Goal: Task Accomplishment & Management: Manage account settings

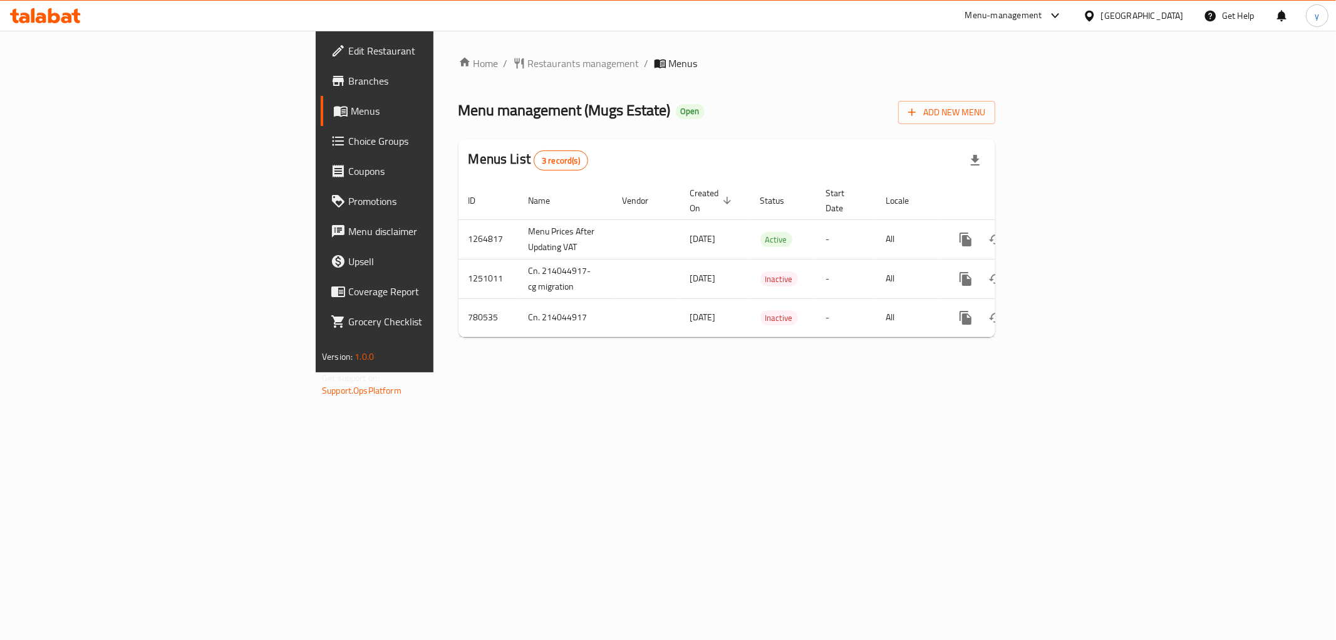
click at [459, 117] on span "Menu management ( Mugs Estate )" at bounding box center [565, 110] width 212 height 28
click at [459, 105] on span "Menu management ( Mugs Estate )" at bounding box center [565, 110] width 212 height 28
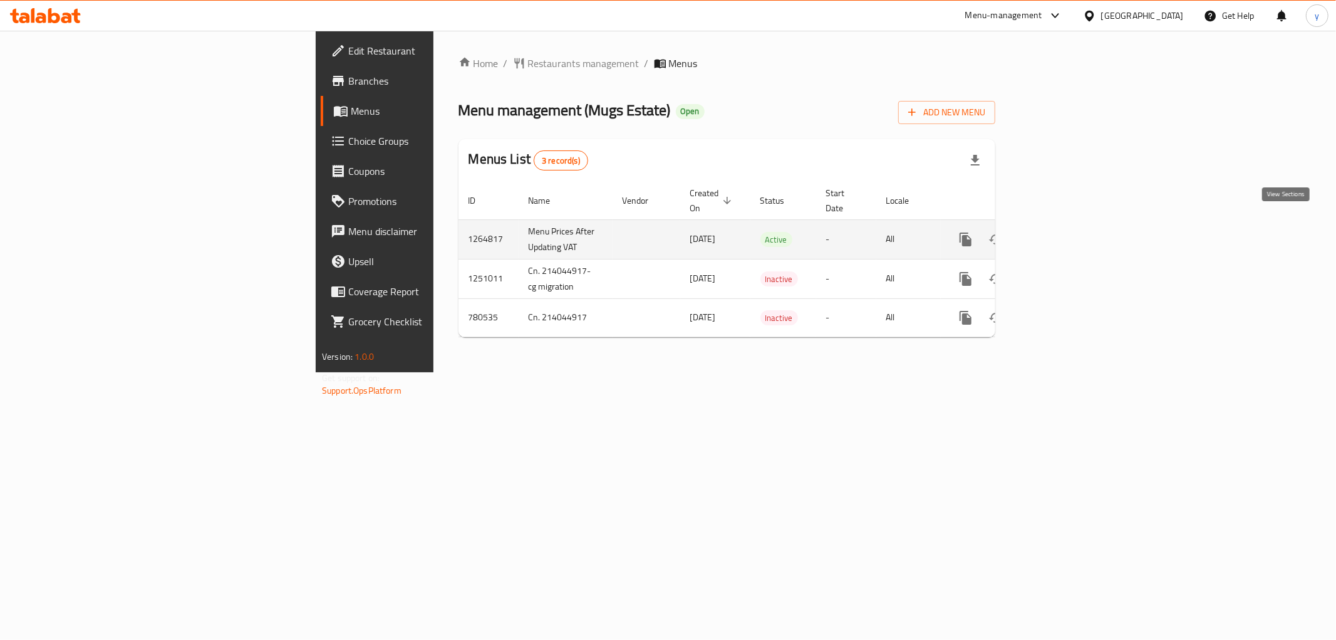
click at [1071, 234] on link "enhanced table" at bounding box center [1056, 239] width 30 height 30
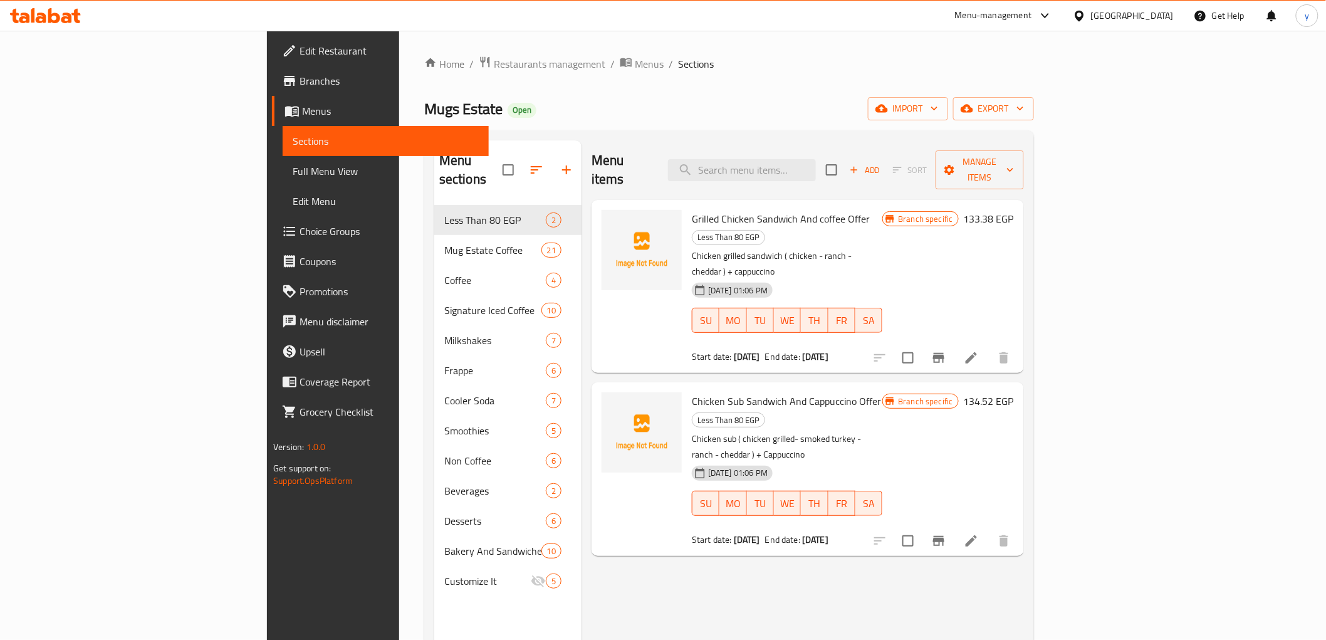
click at [272, 67] on link "Branches" at bounding box center [380, 81] width 216 height 30
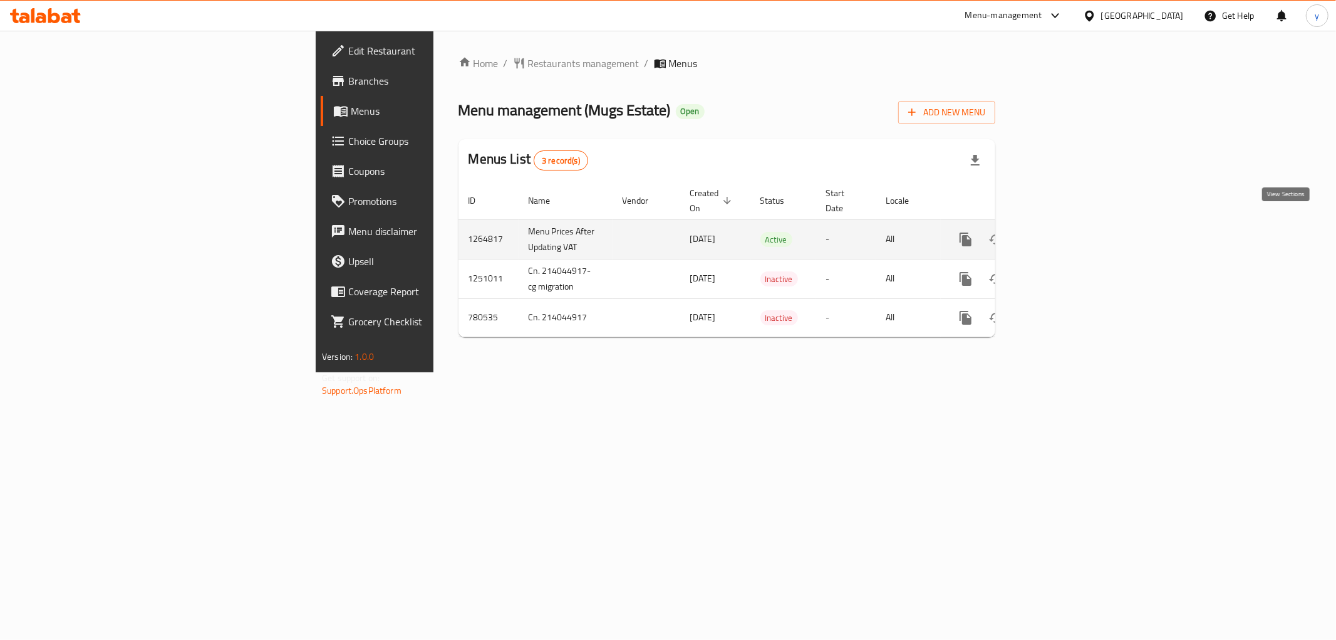
click at [1062, 234] on icon "enhanced table" at bounding box center [1056, 239] width 11 height 11
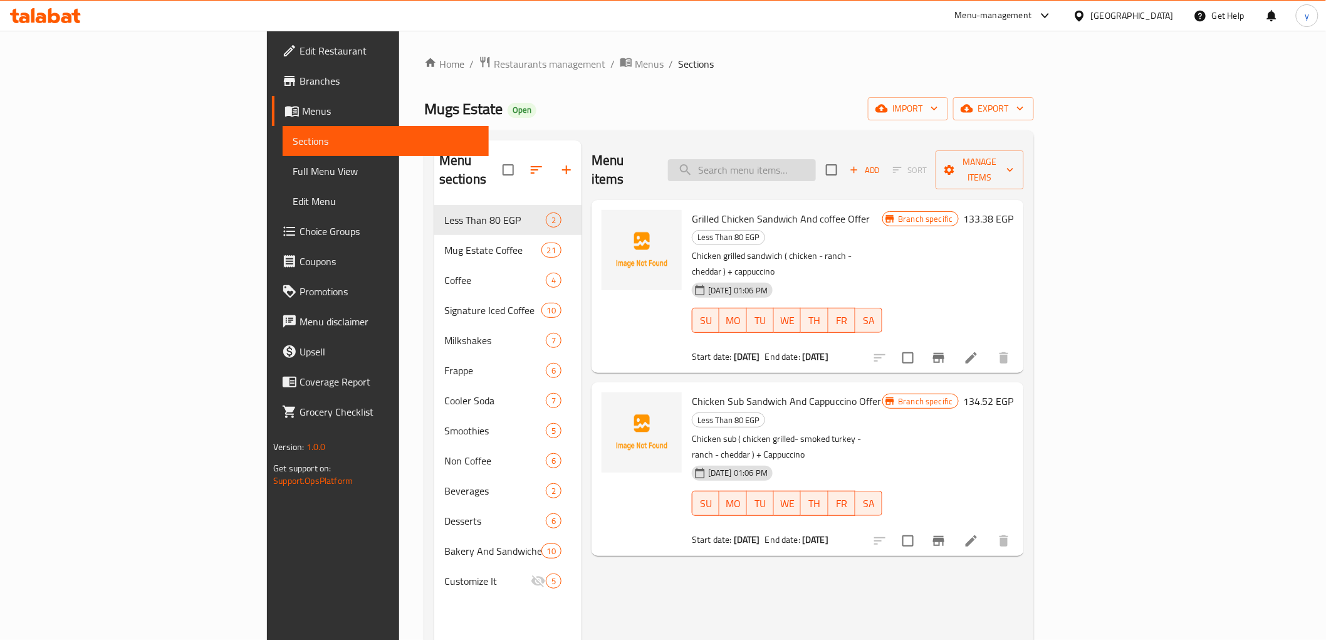
click at [816, 159] on input "search" at bounding box center [742, 170] width 148 height 22
paste input "Turkish Coffee"
type input "Turkish Coffee"
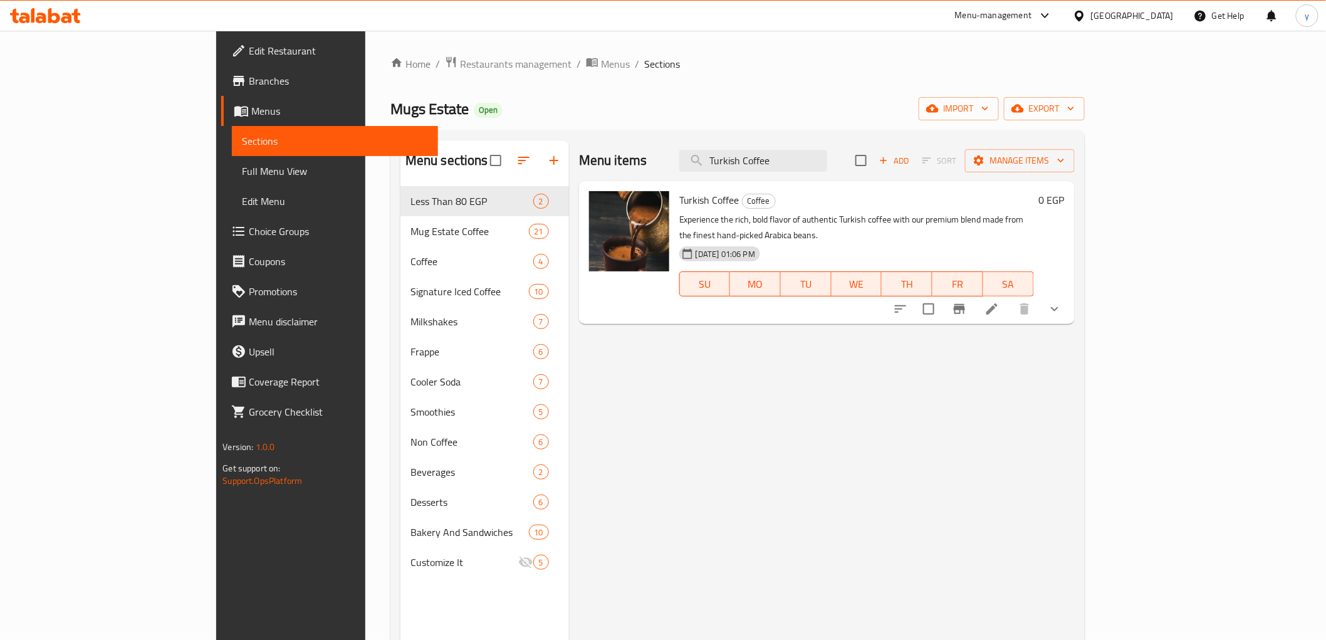
click at [1009, 298] on li at bounding box center [991, 309] width 35 height 23
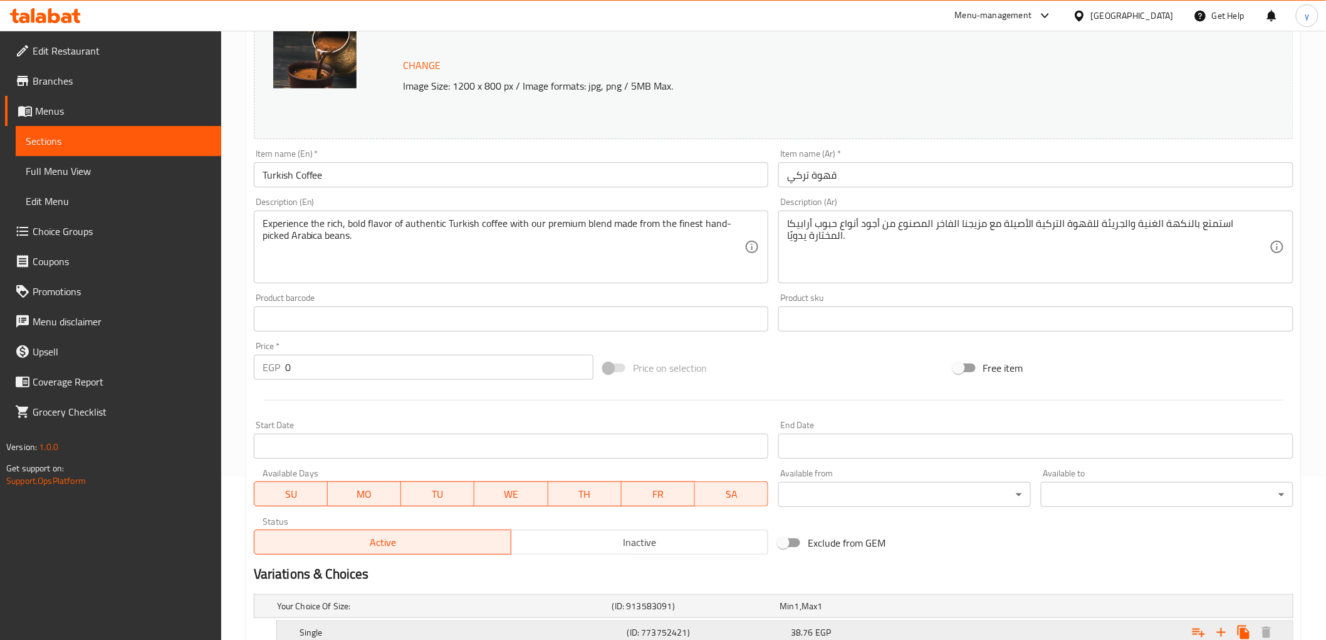
scroll to position [291, 0]
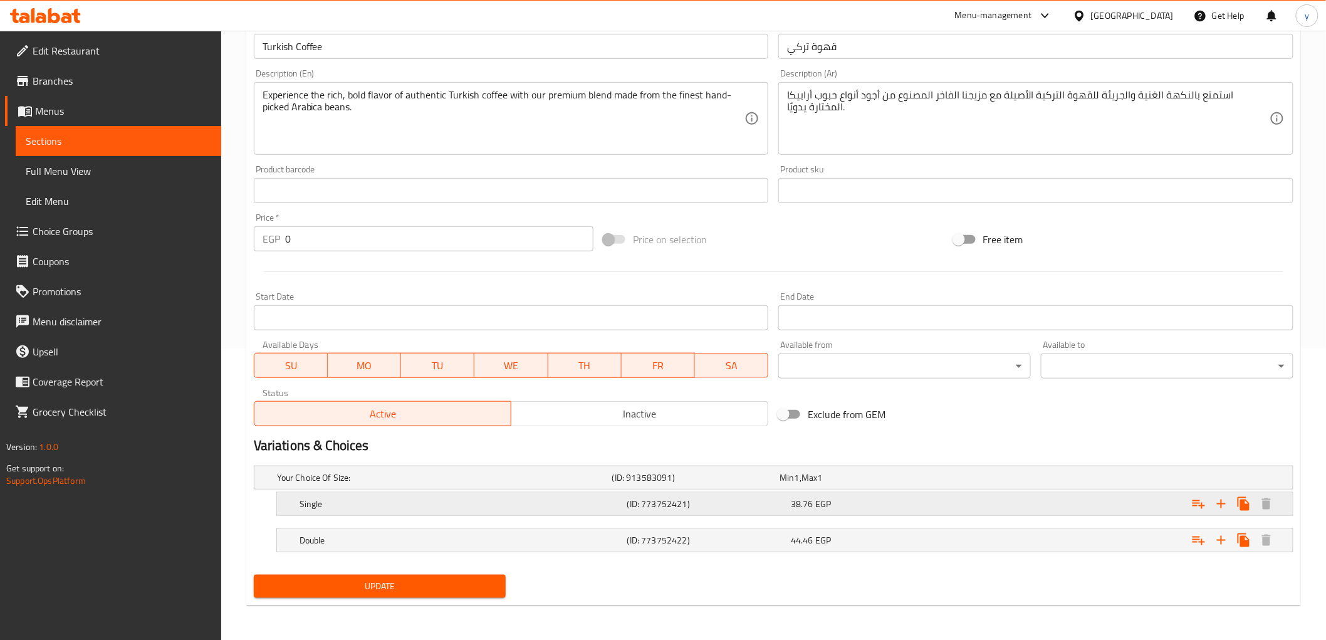
click at [719, 501] on h5 "(ID: 773752421)" at bounding box center [706, 503] width 159 height 13
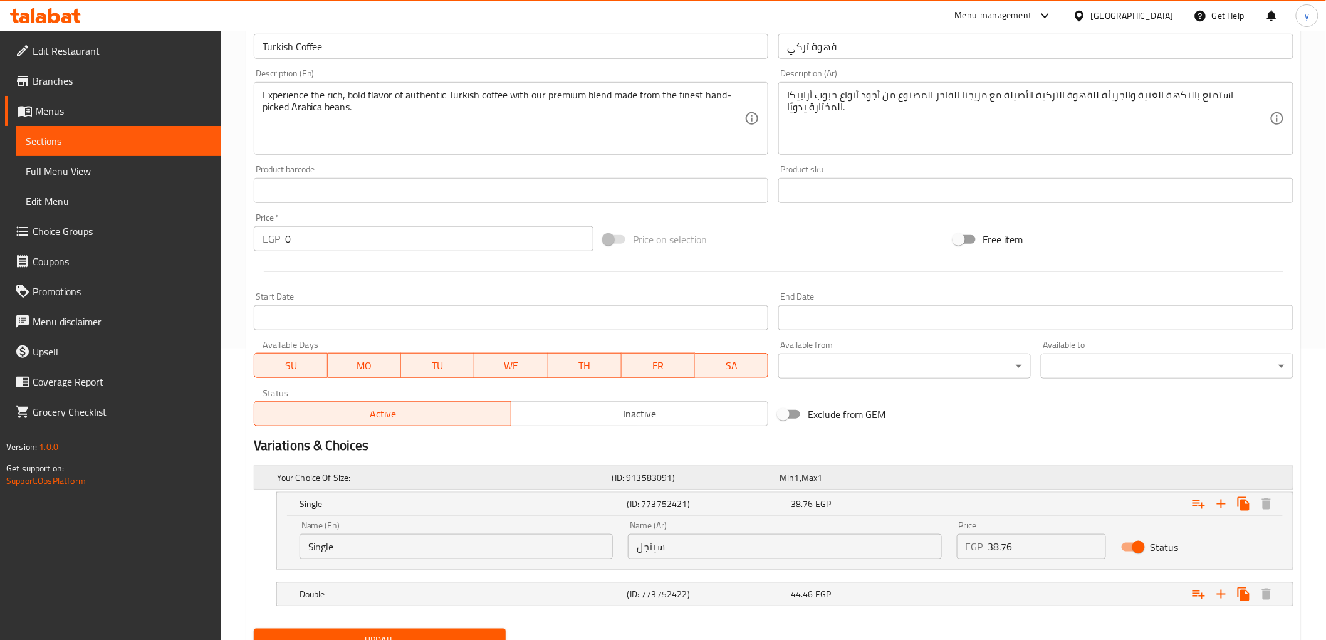
click at [794, 464] on div "Your Choice Of Size: (ID: 913583091) Min 1 , Max 1" at bounding box center [777, 478] width 1006 height 28
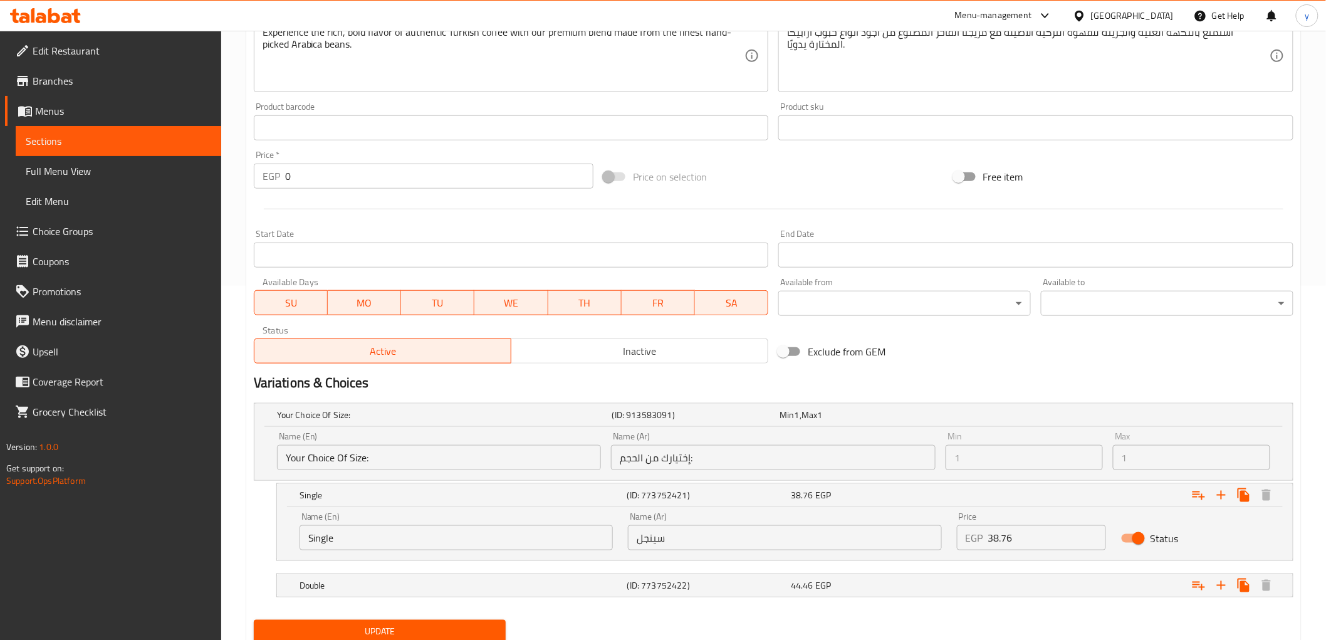
scroll to position [399, 0]
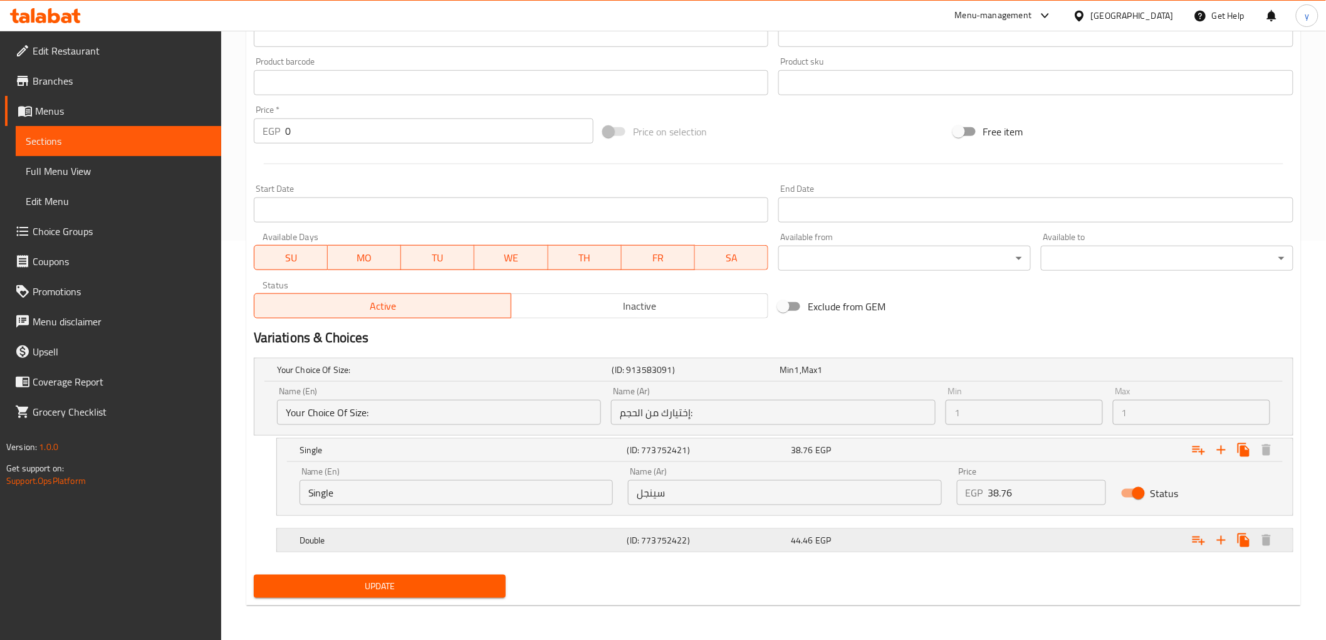
click at [929, 534] on div "44.46 EGP" at bounding box center [870, 540] width 159 height 13
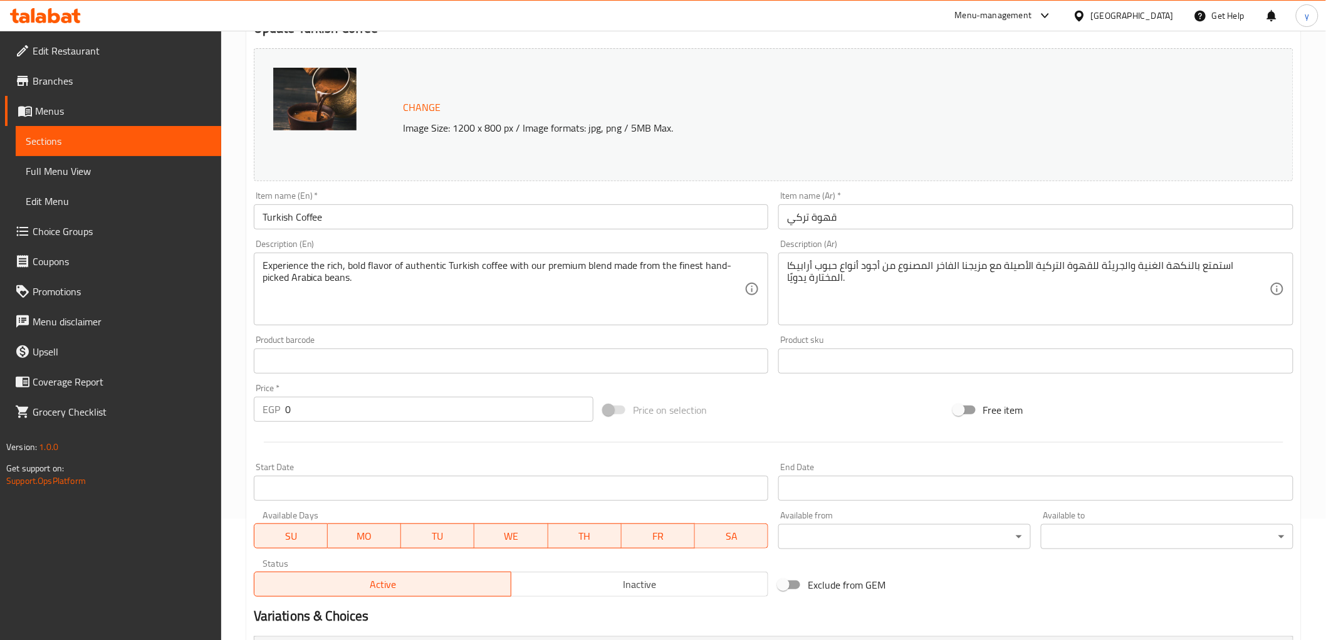
scroll to position [0, 0]
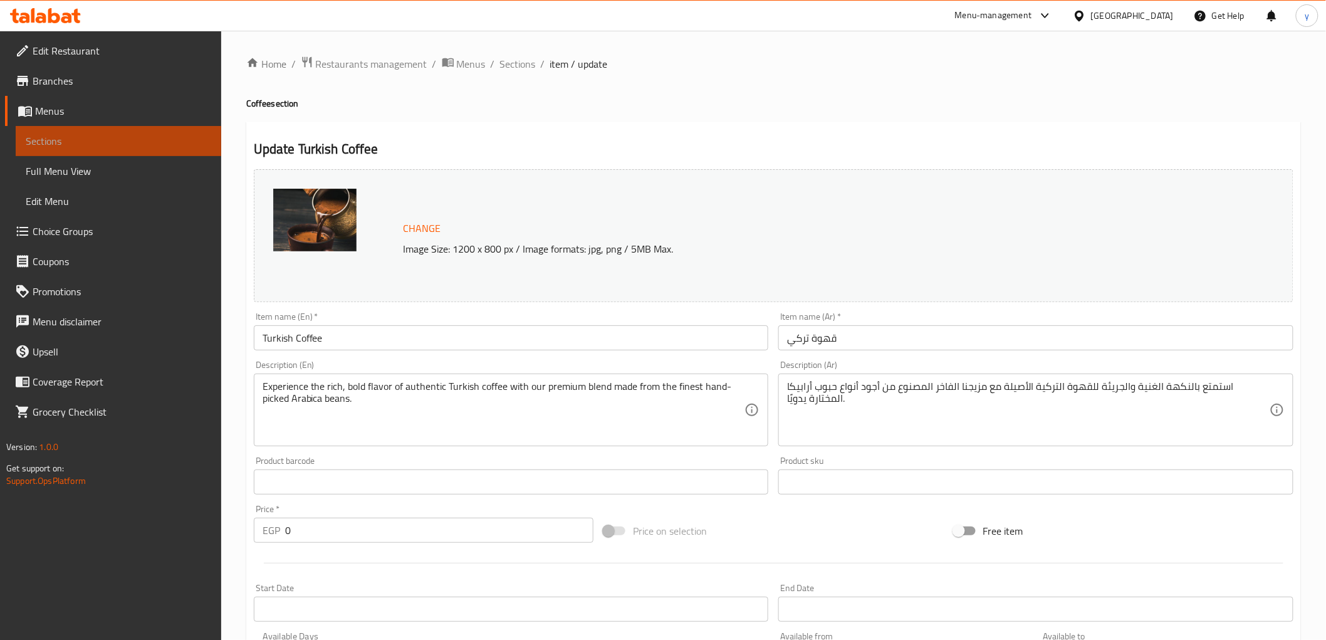
click at [98, 130] on link "Sections" at bounding box center [119, 141] width 206 height 30
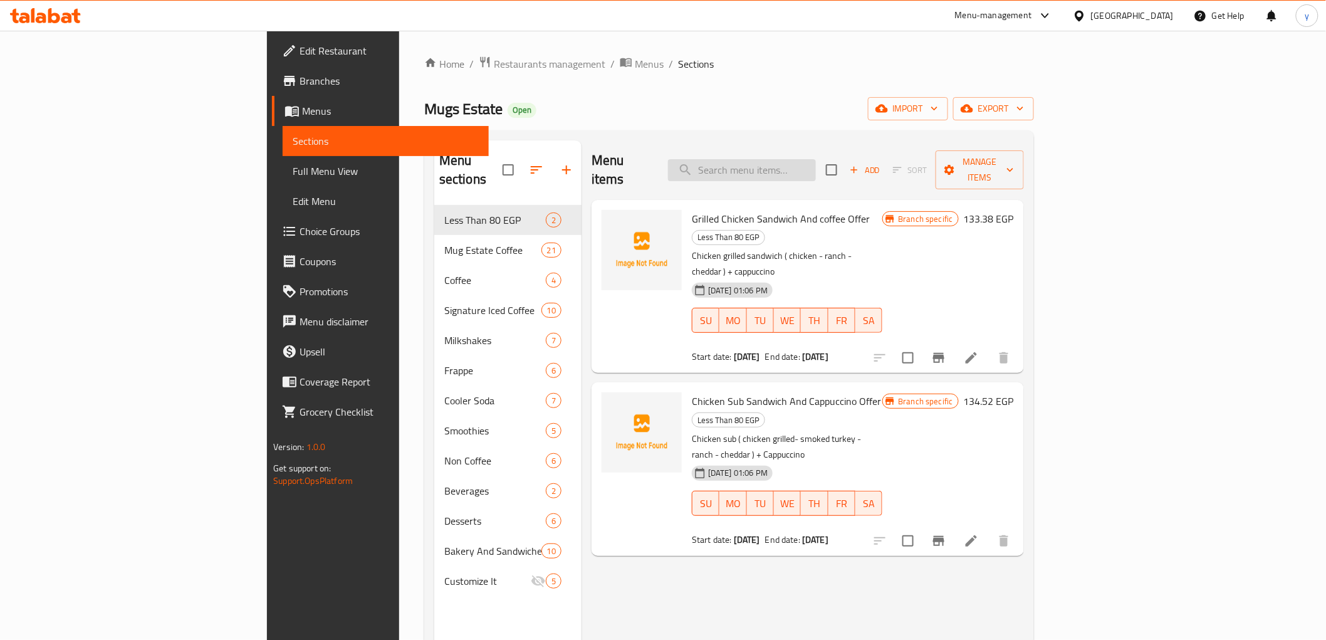
click at [816, 162] on input "search" at bounding box center [742, 170] width 148 height 22
paste input "Espresso"
type input "Espresso"
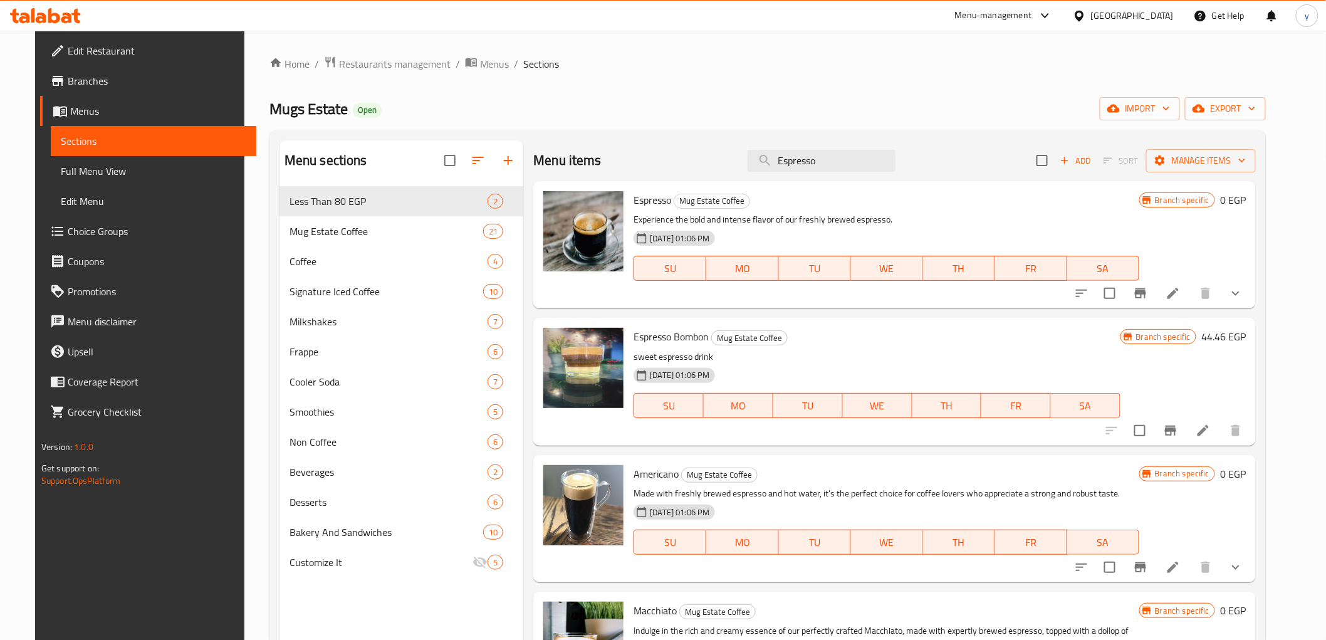
click at [1190, 291] on li at bounding box center [1172, 293] width 35 height 23
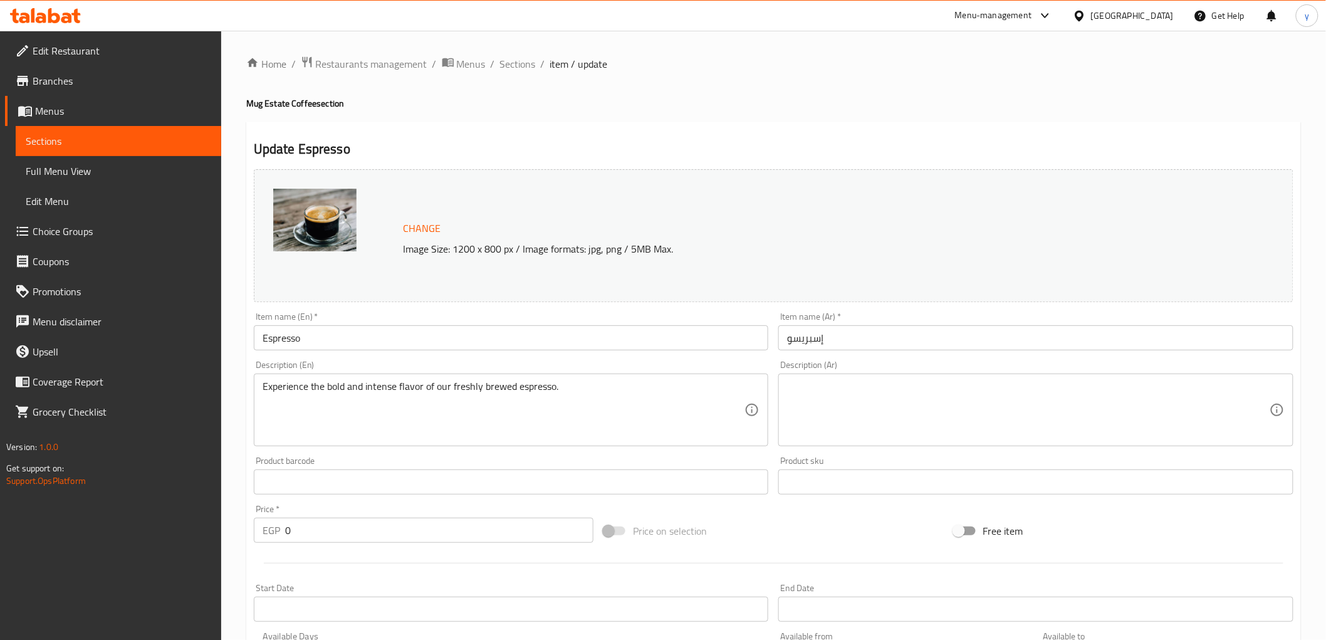
click at [78, 148] on link "Sections" at bounding box center [119, 141] width 206 height 30
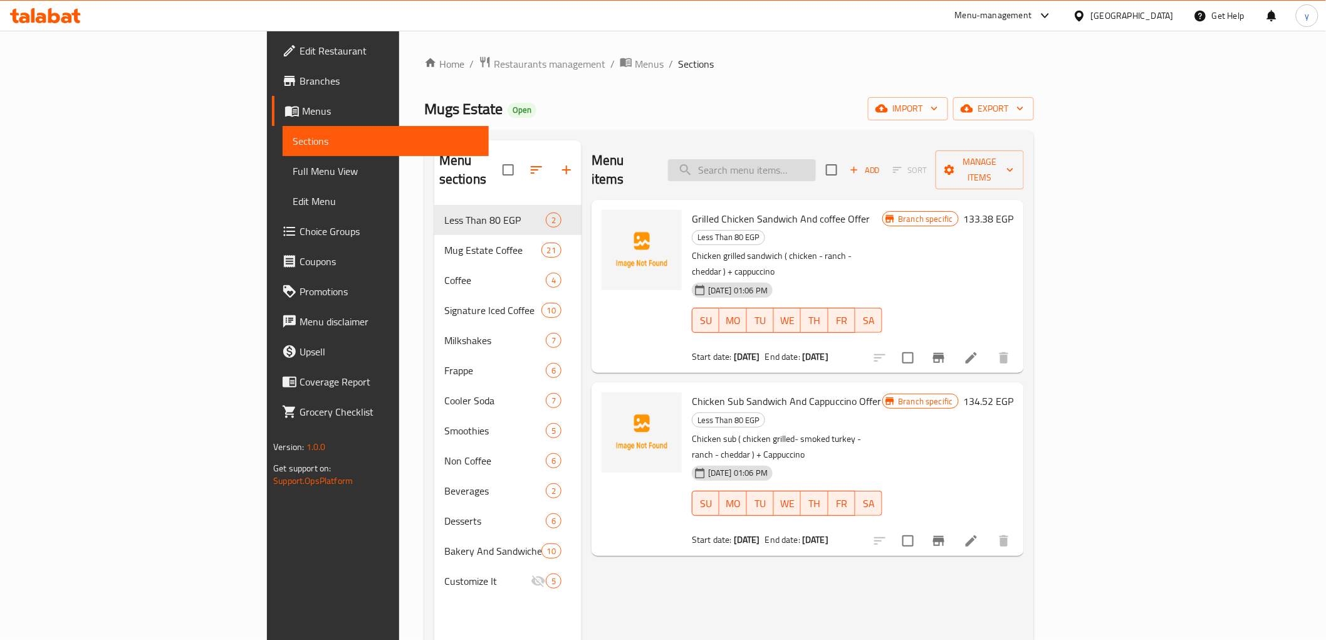
click at [816, 159] on input "search" at bounding box center [742, 170] width 148 height 22
paste input "Macchiato"
type input "Macchiato"
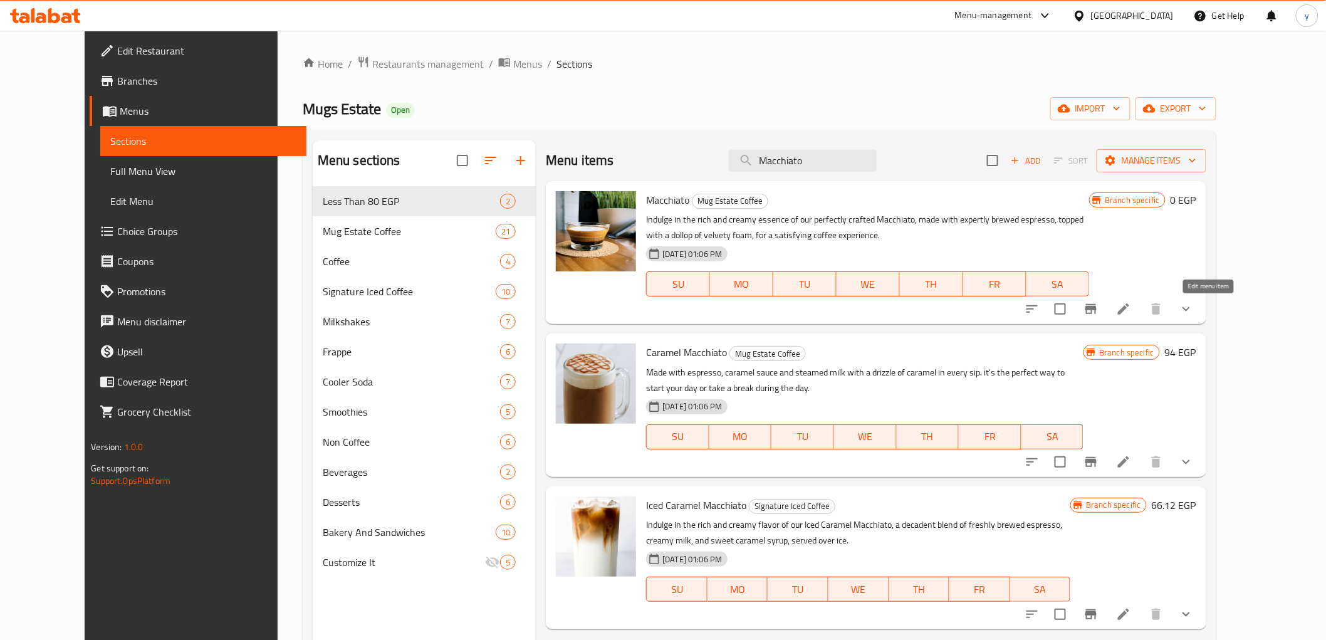
click at [1131, 305] on icon at bounding box center [1123, 308] width 15 height 15
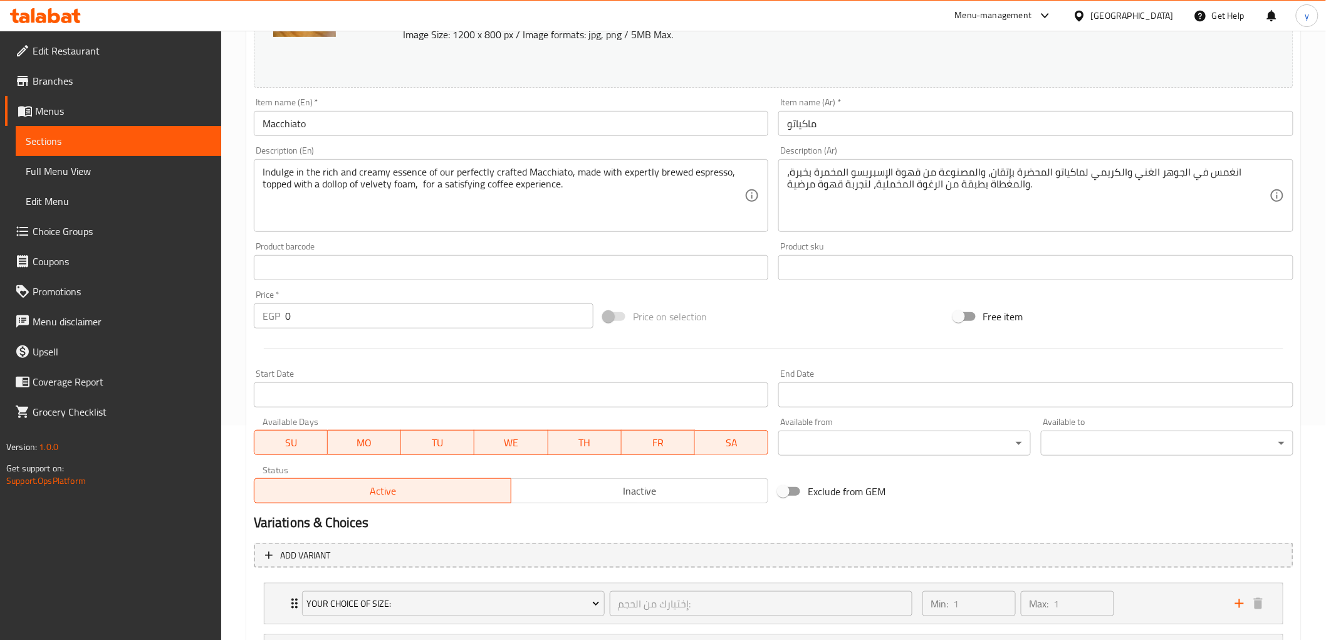
scroll to position [335, 0]
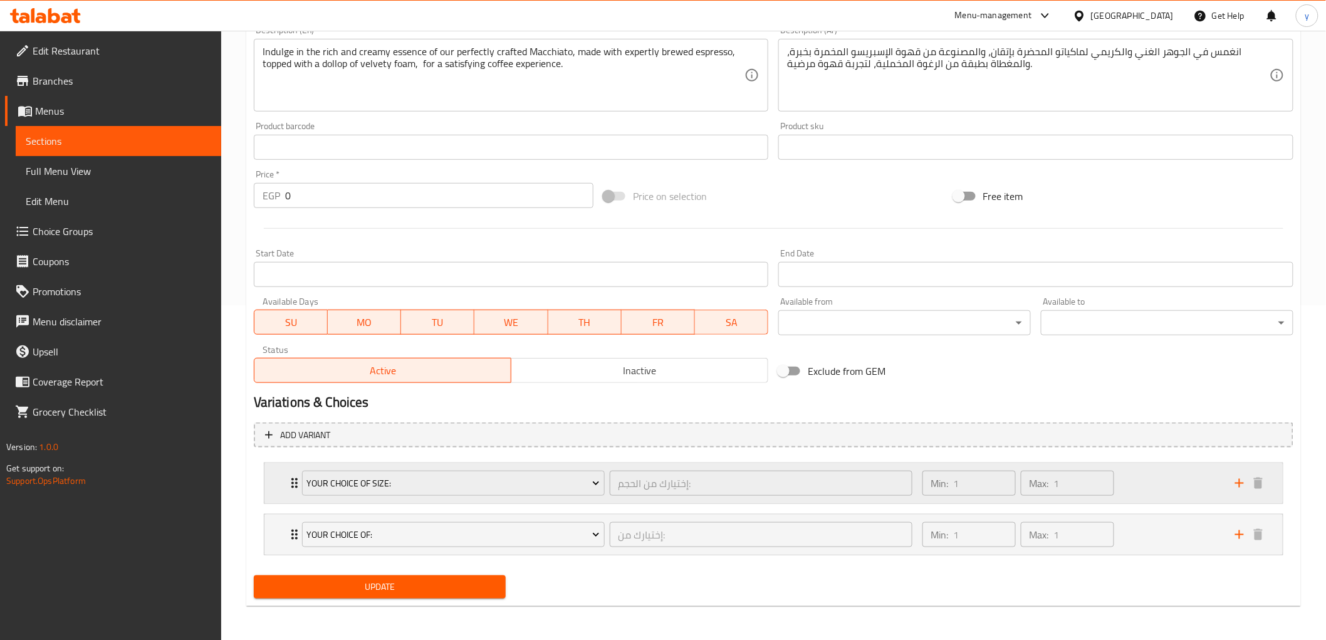
click at [917, 484] on div "Min: 1 ​ Max: 1 ​" at bounding box center [1018, 483] width 202 height 35
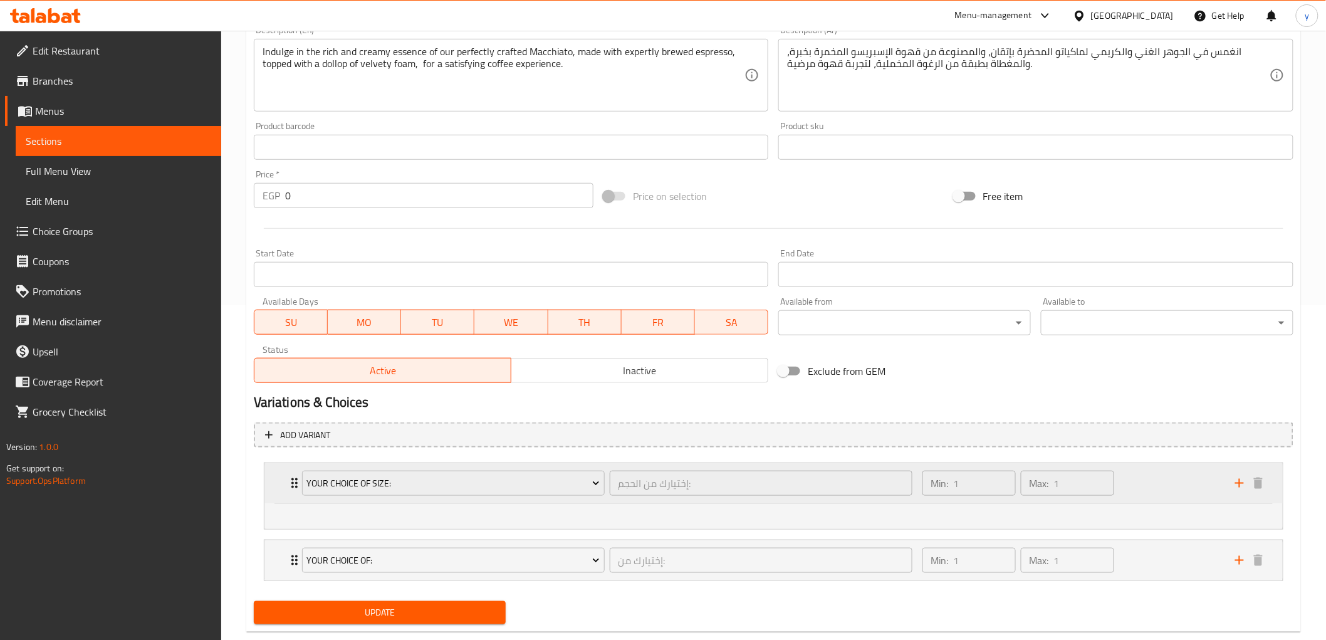
click at [917, 484] on div "Min: 1 ​ Max: 1 ​" at bounding box center [1018, 483] width 202 height 35
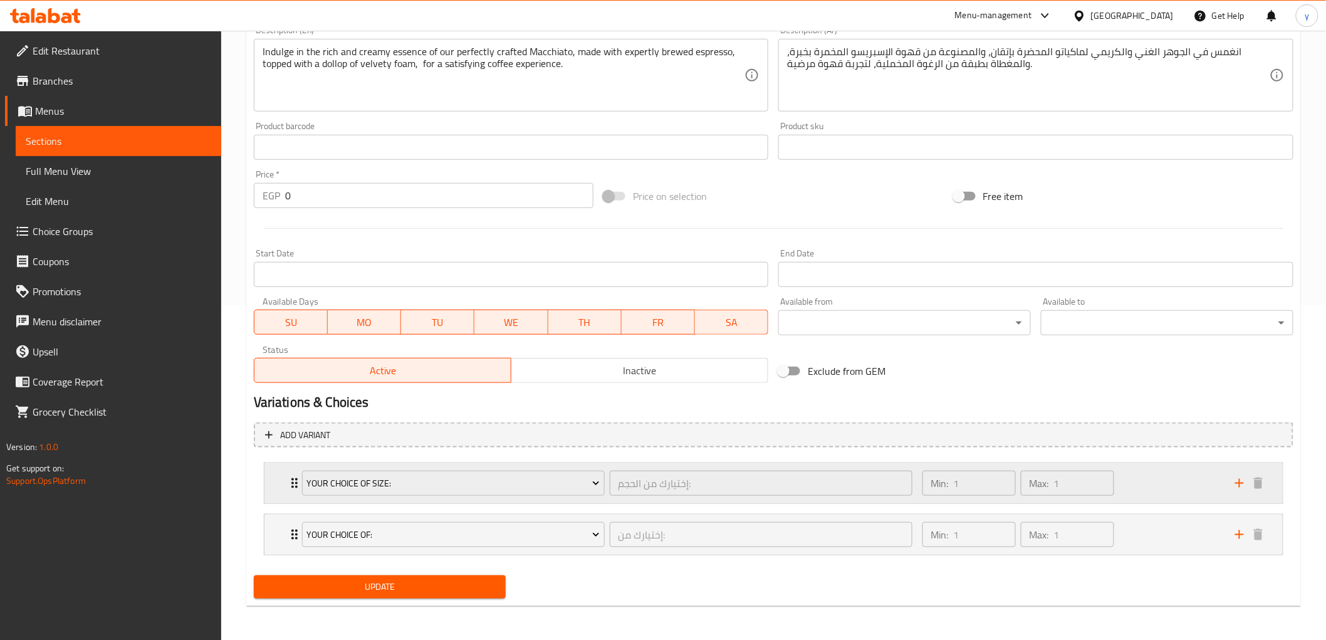
click at [1163, 476] on div "Min: 1 ​ Max: 1 ​" at bounding box center [1071, 483] width 313 height 40
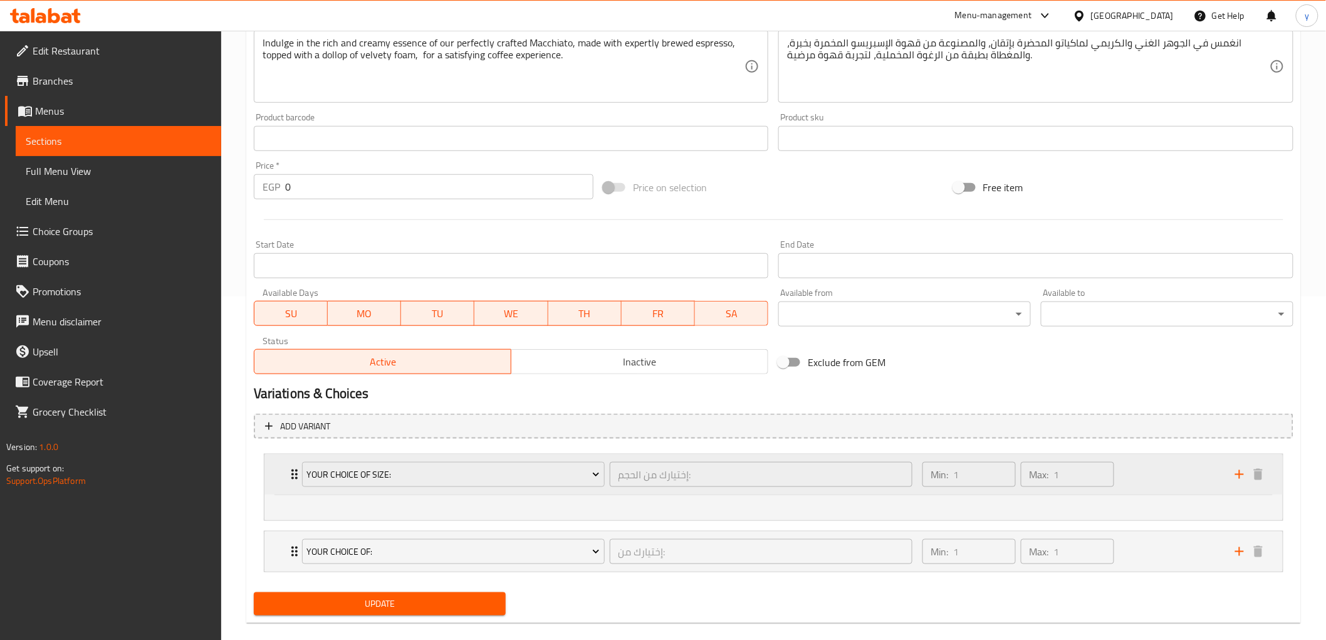
scroll to position [360, 0]
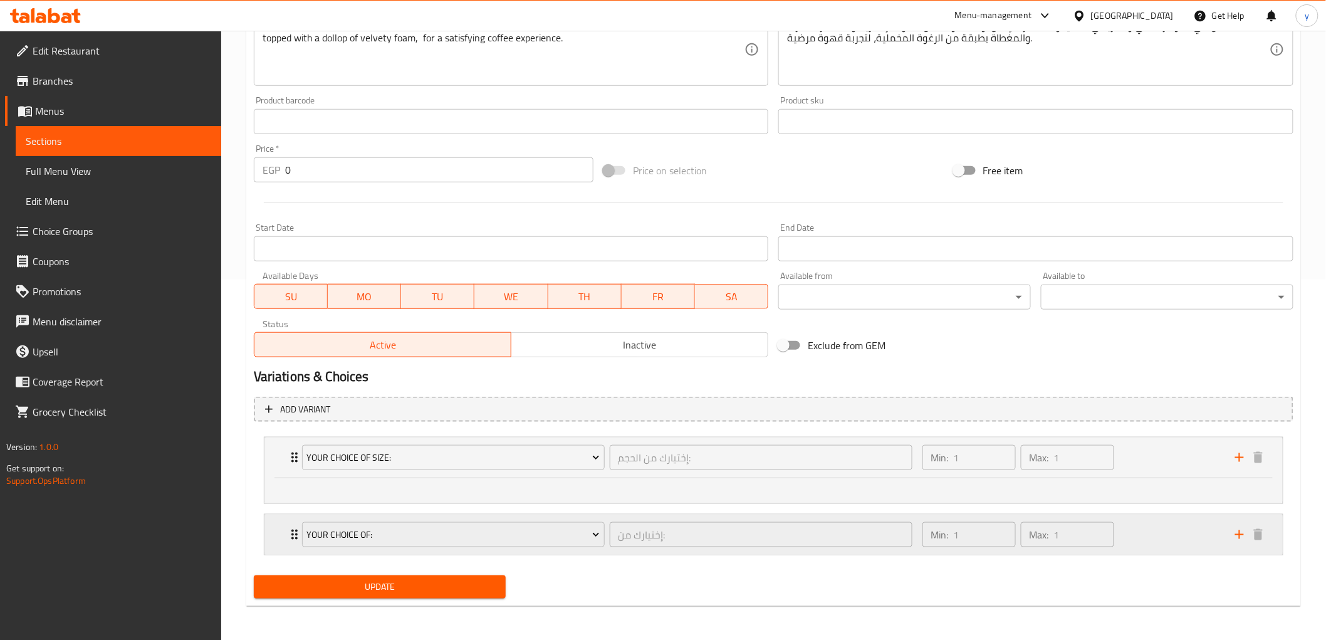
click at [1176, 539] on div "Min: 1 ​ Max: 1 ​" at bounding box center [1071, 534] width 313 height 40
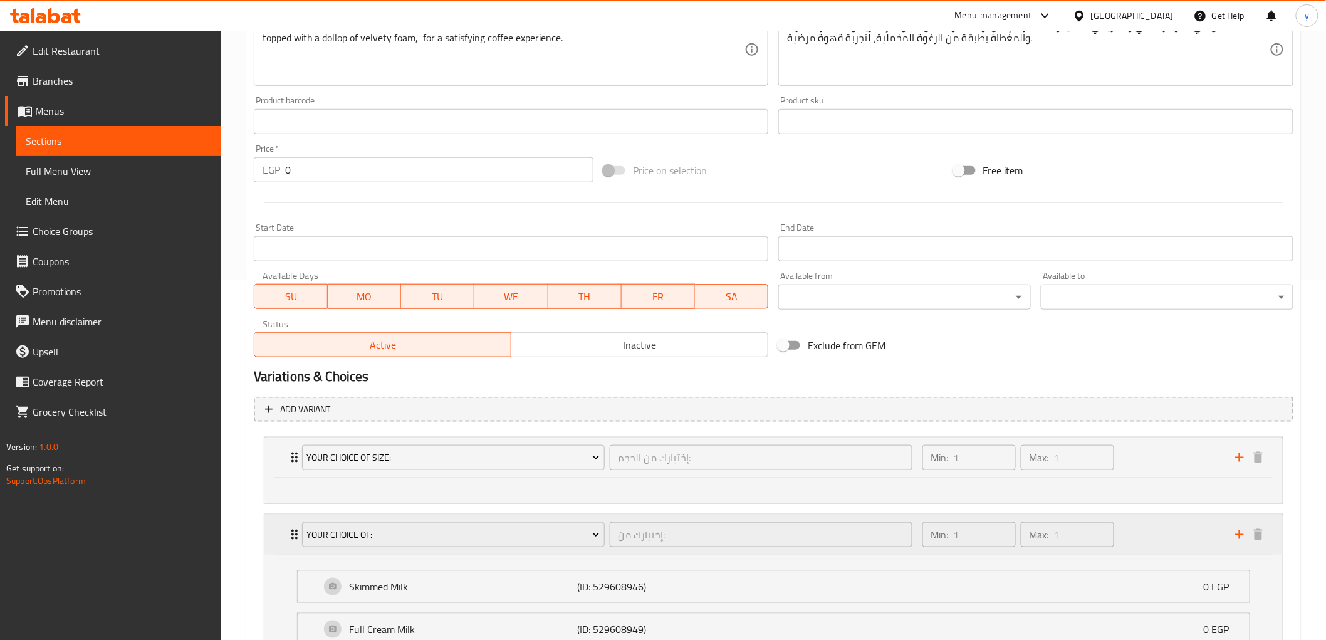
scroll to position [472, 0]
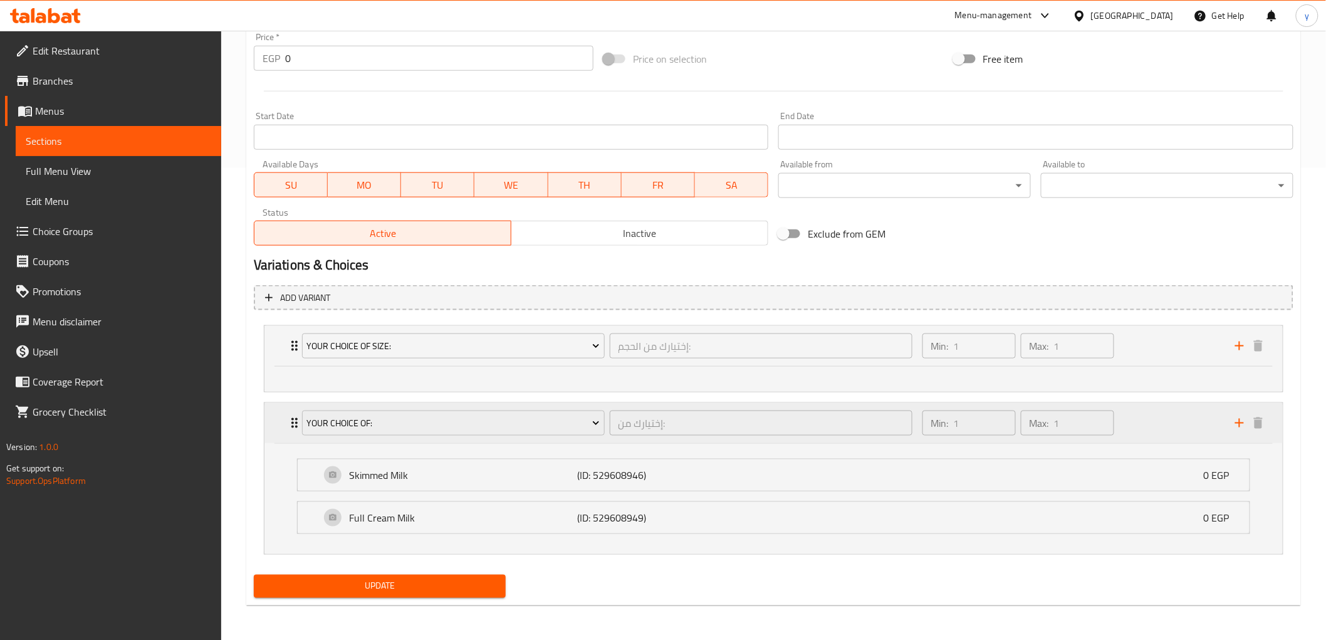
click at [1181, 423] on div "Min: 1 ​ Max: 1 ​" at bounding box center [1071, 423] width 313 height 40
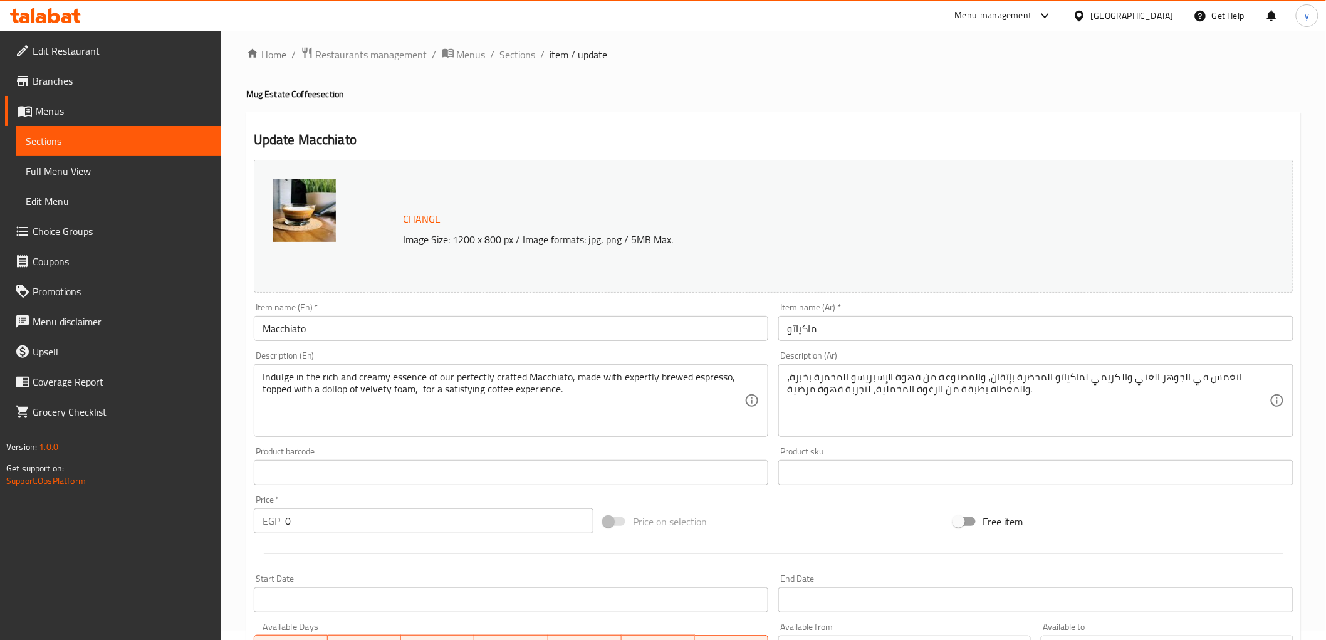
scroll to position [0, 0]
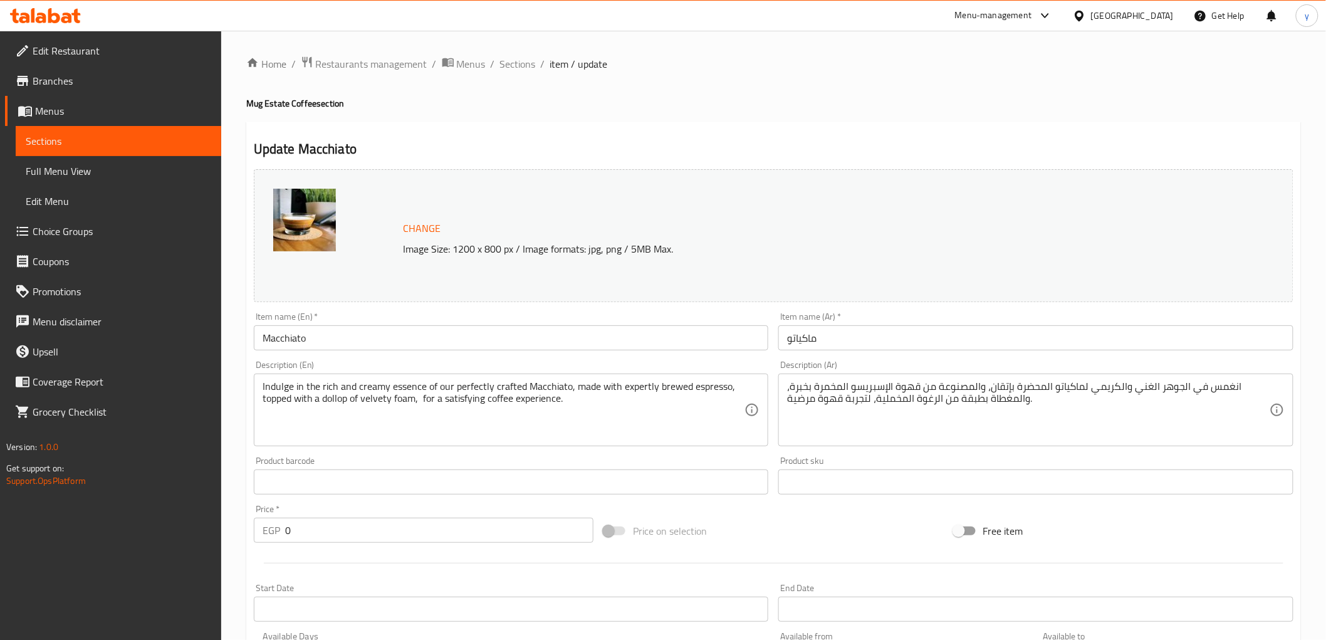
click at [385, 76] on div "Home / Restaurants management / Menus / Sections / item / update Mug Estate Cof…" at bounding box center [773, 516] width 1055 height 920
click at [385, 75] on div "Home / Restaurants management / Menus / Sections / item / update Mug Estate Cof…" at bounding box center [773, 516] width 1055 height 920
click at [423, 48] on div "Home / Restaurants management / Menus / Sections / item / update Mug Estate Cof…" at bounding box center [773, 516] width 1105 height 971
click at [390, 77] on div "Home / Restaurants management / Menus / Sections / item / update Mug Estate Cof…" at bounding box center [773, 516] width 1055 height 920
drag, startPoint x: 390, startPoint y: 73, endPoint x: 405, endPoint y: 42, distance: 34.8
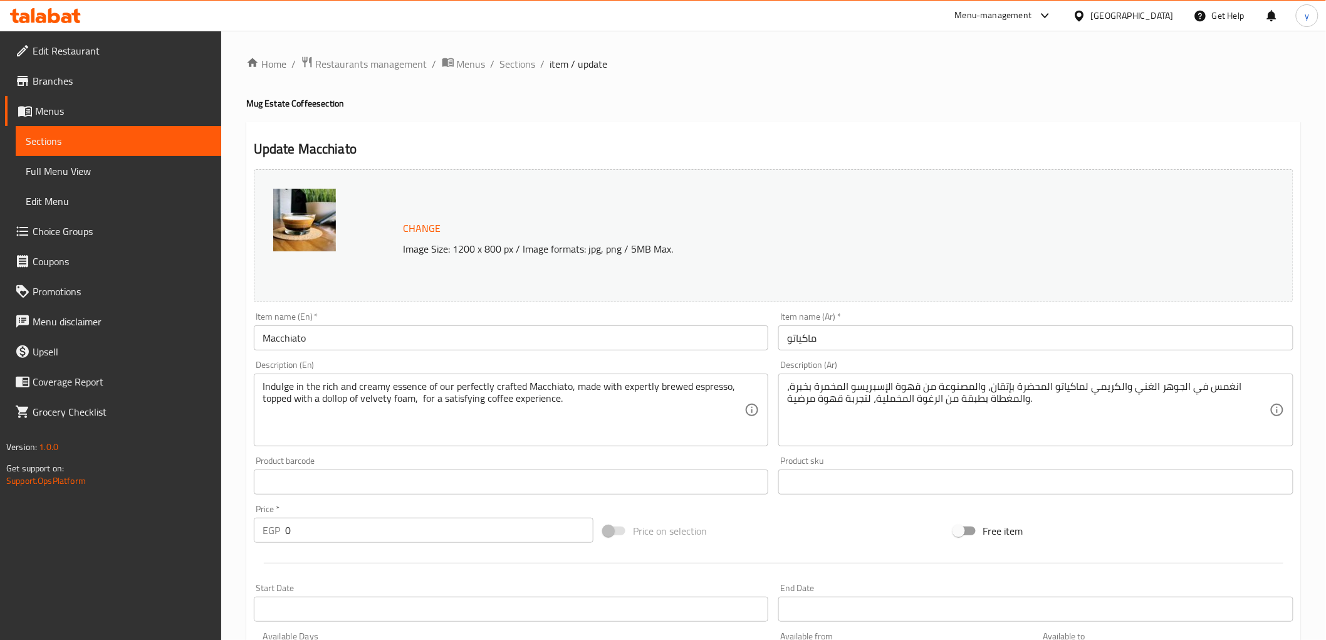
click at [390, 63] on div "Home / Restaurants management / Menus / Sections / item / update Mug Estate Cof…" at bounding box center [773, 516] width 1055 height 920
click at [390, 50] on div "Home / Restaurants management / Menus / Sections / item / update Mug Estate Cof…" at bounding box center [773, 516] width 1105 height 971
click at [336, 67] on span "Restaurants management" at bounding box center [372, 63] width 112 height 15
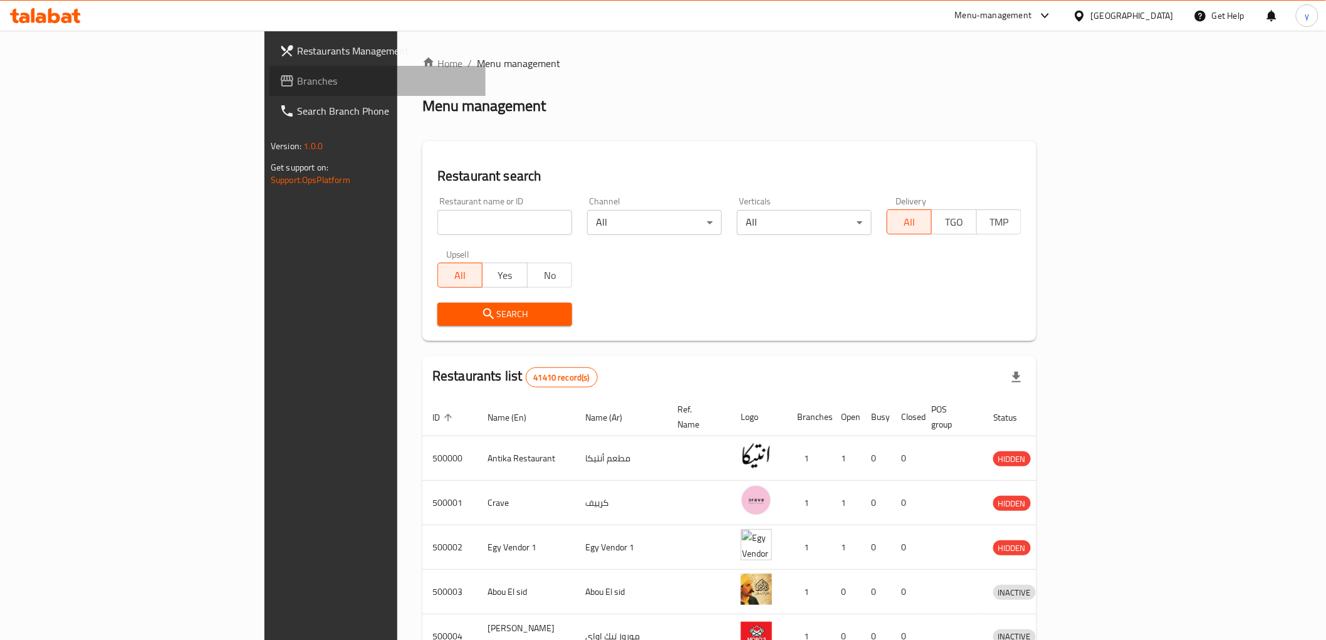
click at [297, 73] on span "Branches" at bounding box center [386, 80] width 179 height 15
click at [297, 83] on span "Branches" at bounding box center [386, 80] width 179 height 15
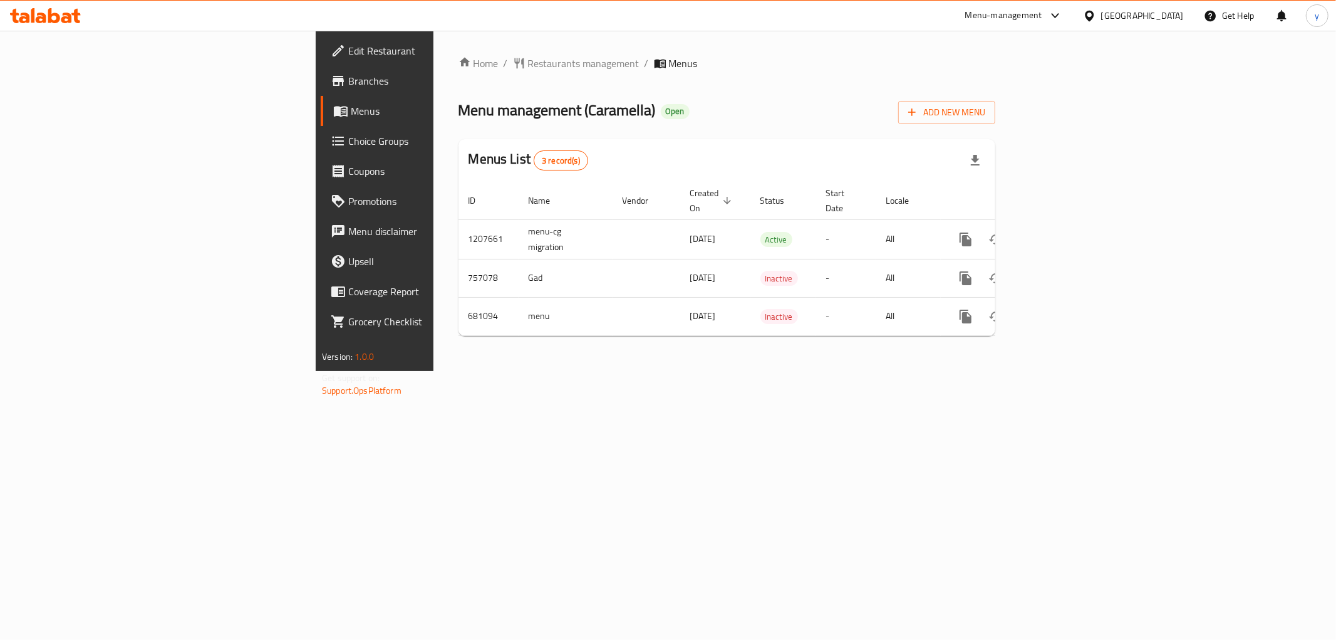
click at [348, 145] on span "Choice Groups" at bounding box center [438, 140] width 180 height 15
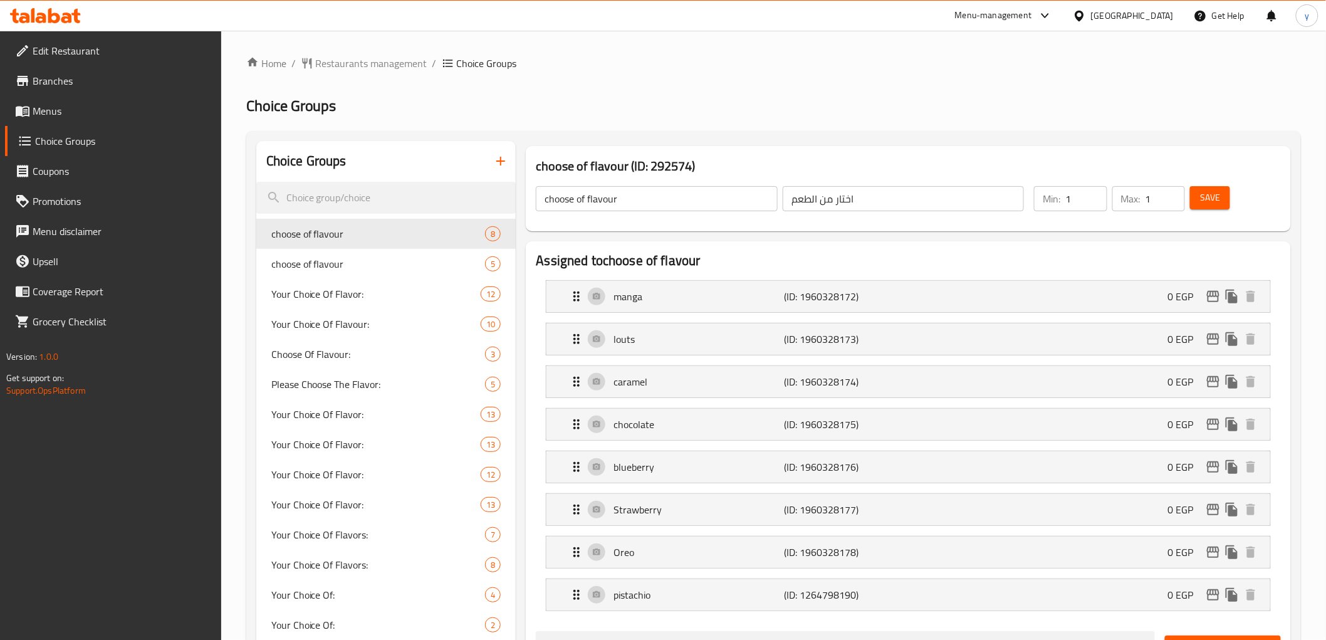
click at [468, 189] on input "search" at bounding box center [386, 198] width 260 height 32
paste input "Your Choice Of Flavor:"
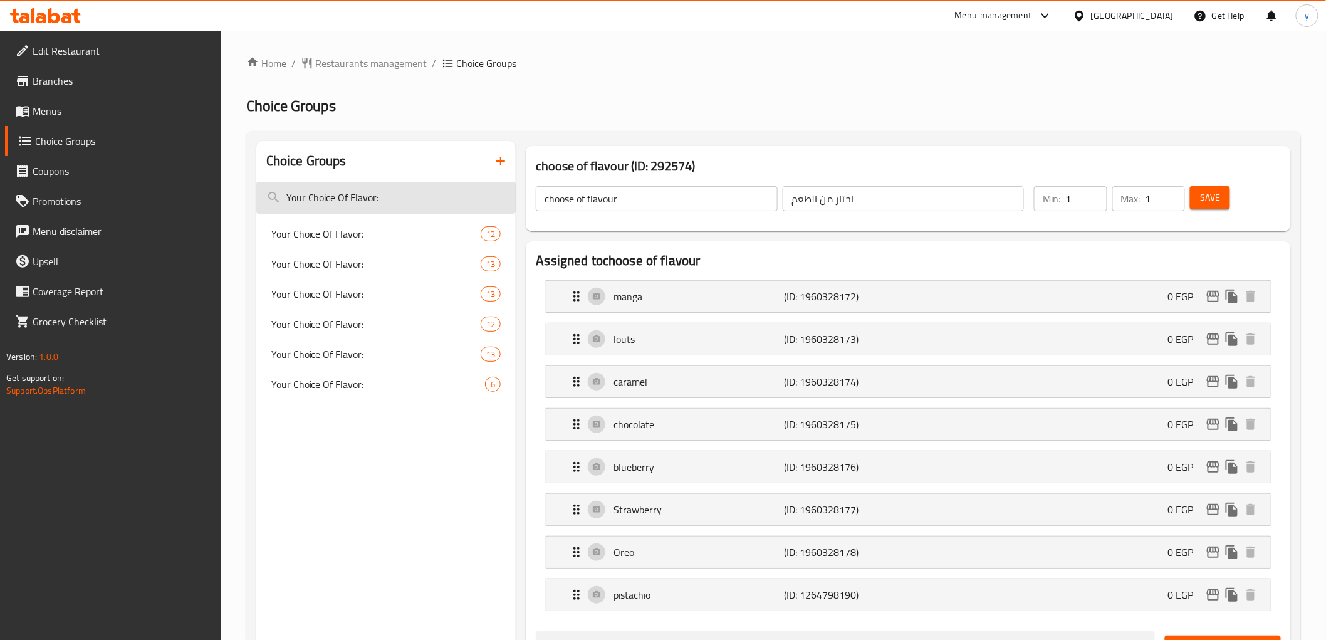
type input "Your Choice Of Flavor:"
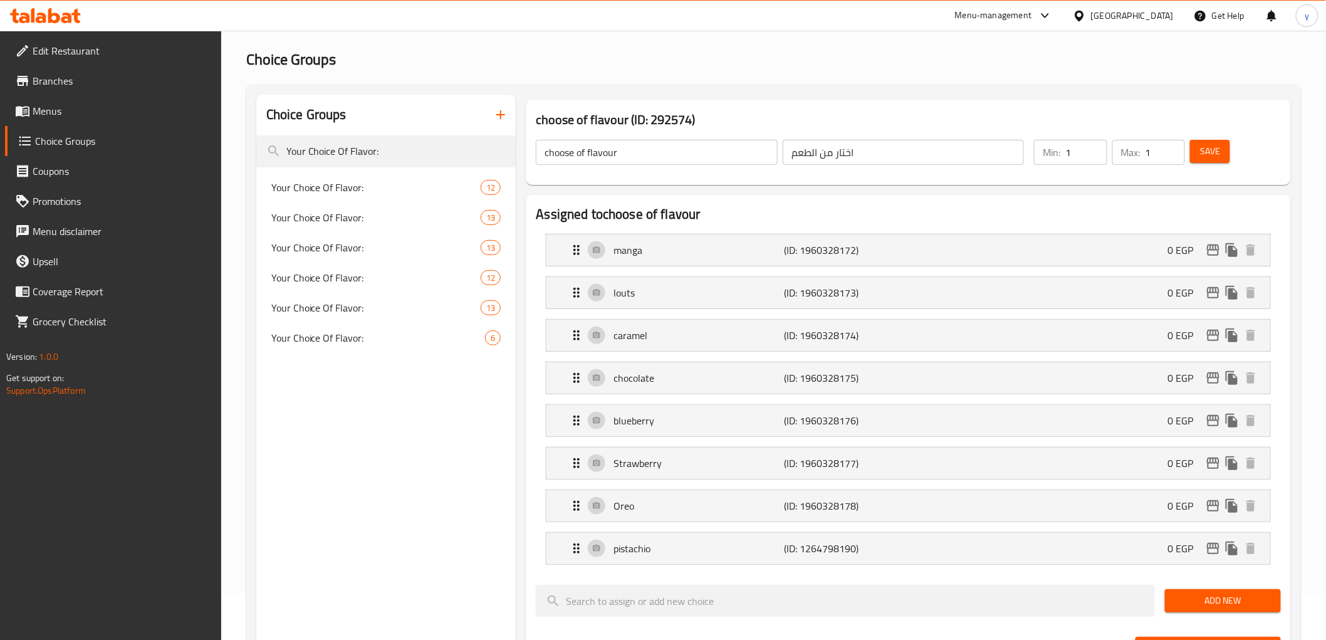
scroll to position [70, 0]
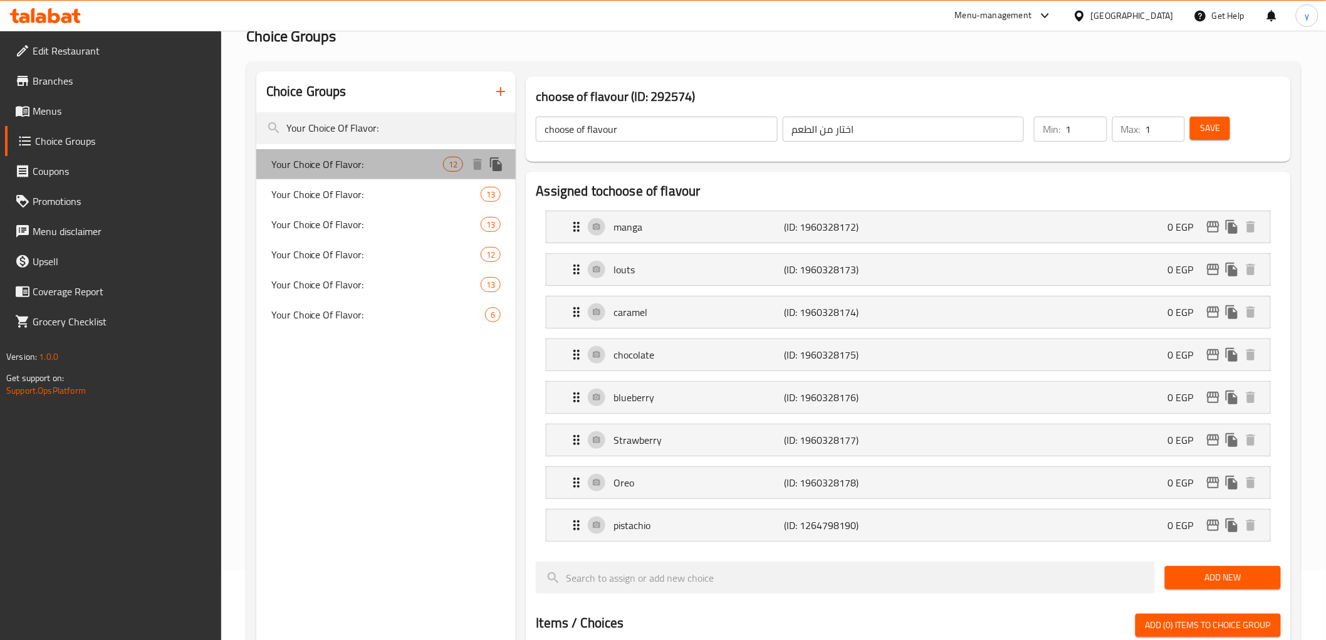
click at [316, 157] on span "Your Choice Of Flavor:" at bounding box center [357, 164] width 172 height 15
type input "Your Choice Of Flavor:"
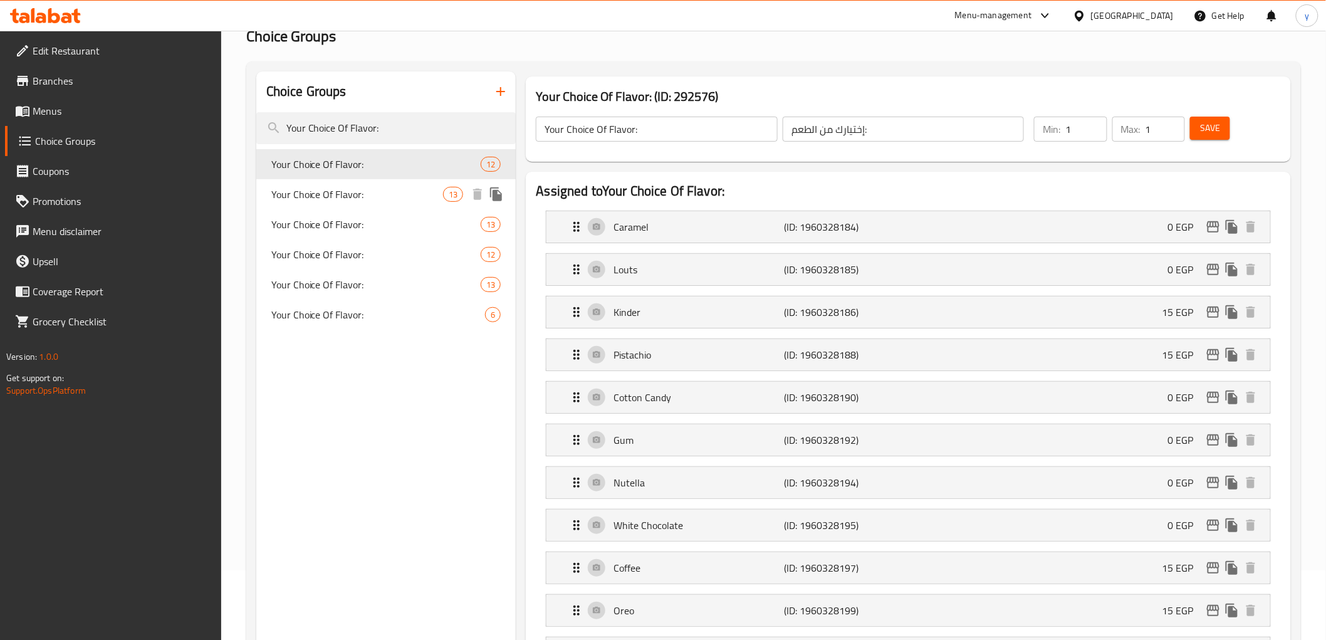
click at [352, 192] on span "Your Choice Of Flavor:" at bounding box center [357, 194] width 172 height 15
type input "إختيارك من النكهة:"
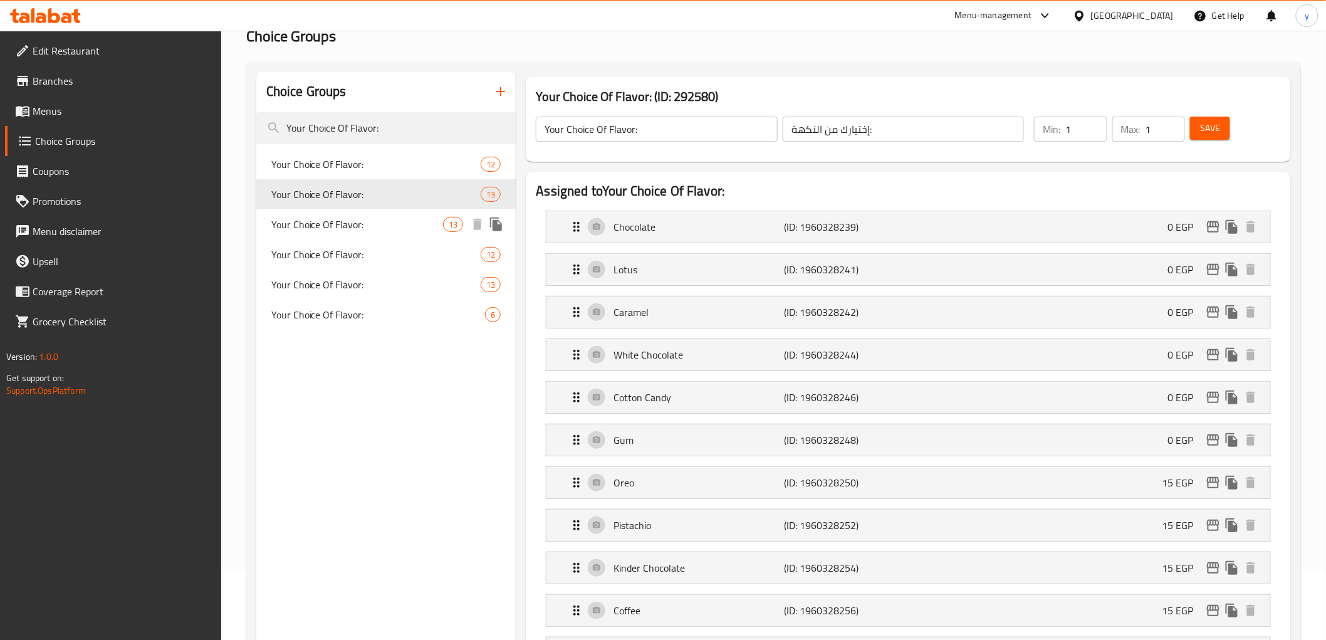
click at [353, 234] on div "Your Choice Of Flavor: 13" at bounding box center [386, 224] width 260 height 30
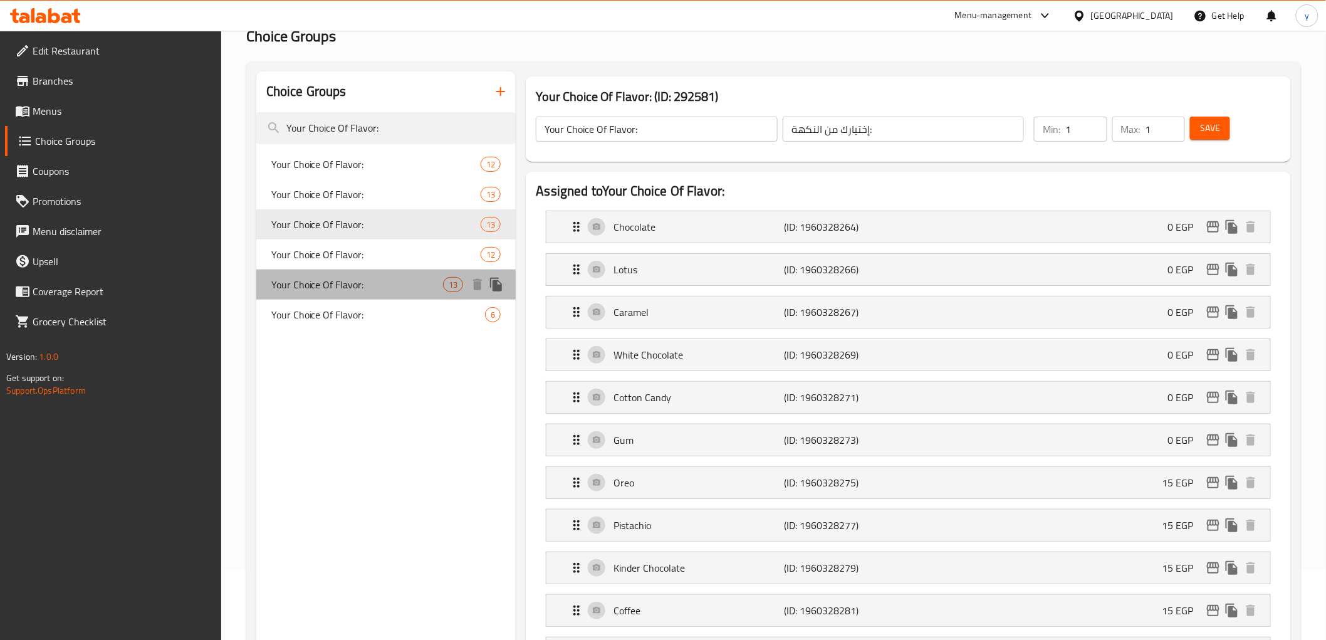
click at [349, 285] on span "Your Choice Of Flavor:" at bounding box center [357, 284] width 172 height 15
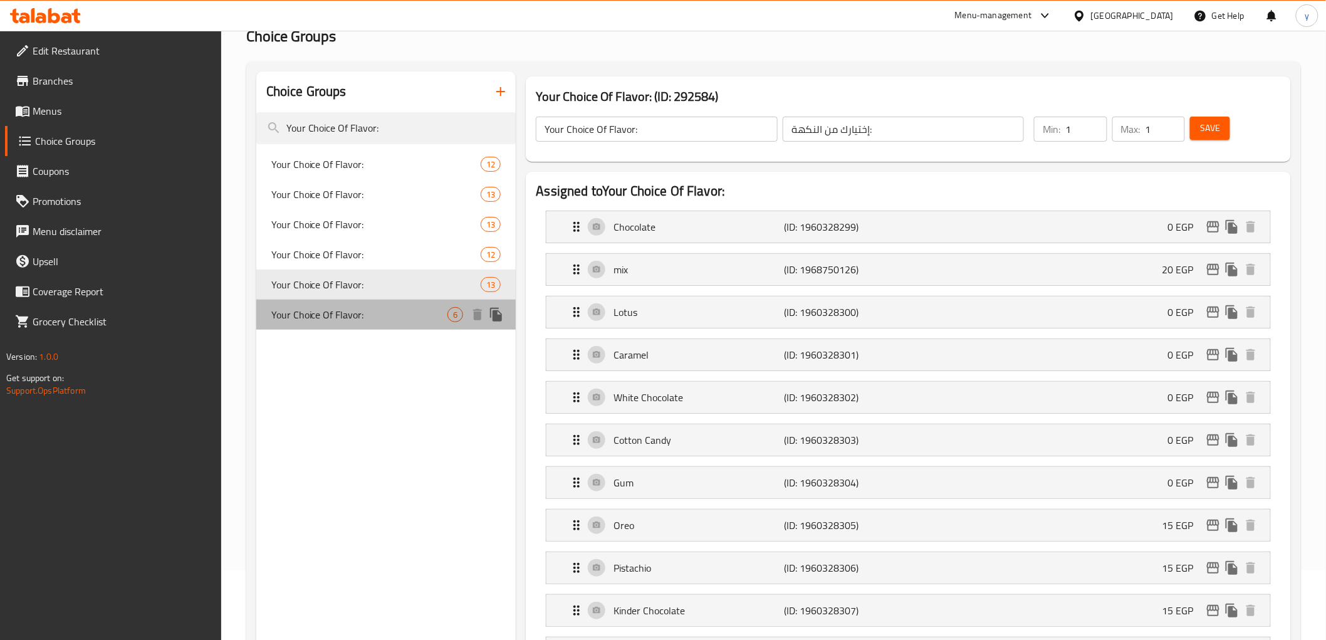
click at [346, 307] on span "Your Choice Of Flavor:" at bounding box center [359, 314] width 177 height 15
